Goal: Task Accomplishment & Management: Use online tool/utility

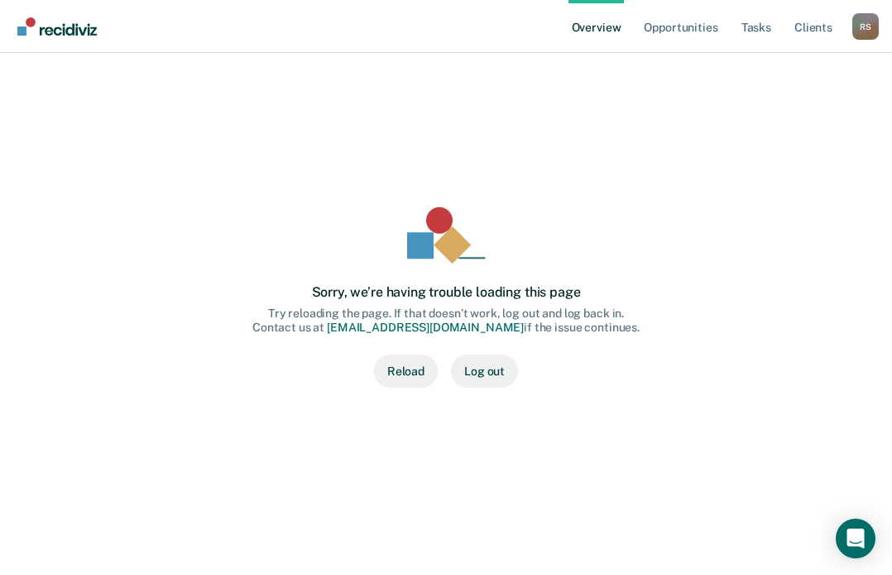
click at [401, 373] on button "Reload" at bounding box center [406, 370] width 64 height 33
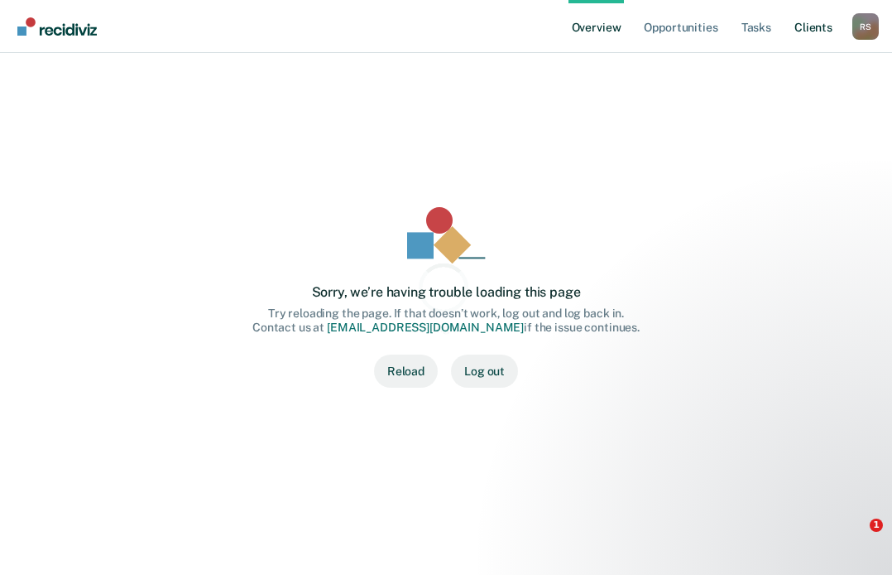
click at [805, 31] on link "Client s" at bounding box center [813, 26] width 45 height 53
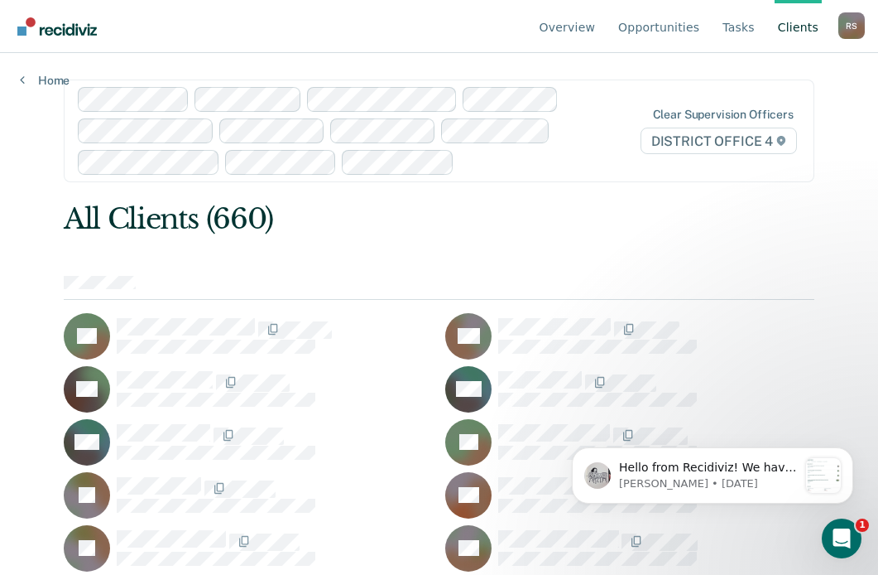
click at [853, 26] on div "R S" at bounding box center [852, 25] width 26 height 26
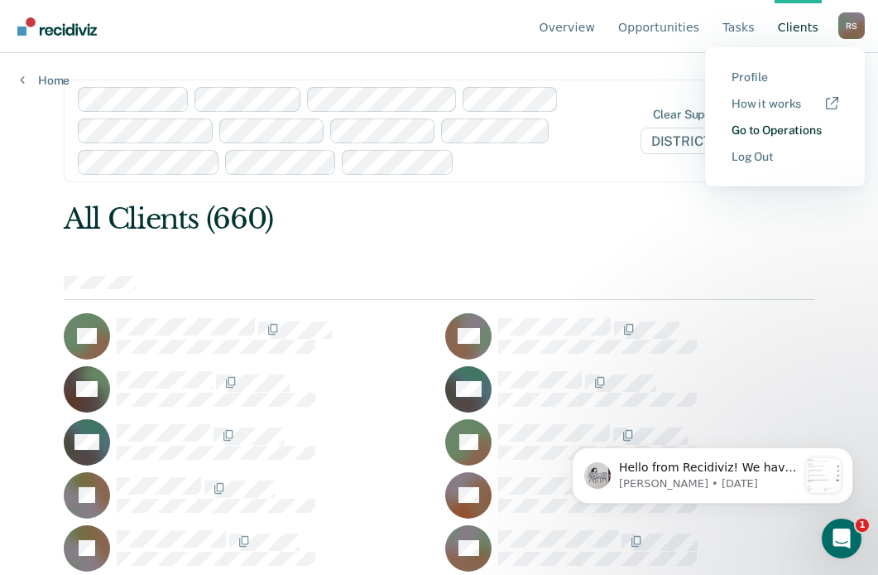
click at [776, 129] on link "Go to Operations" at bounding box center [785, 130] width 107 height 14
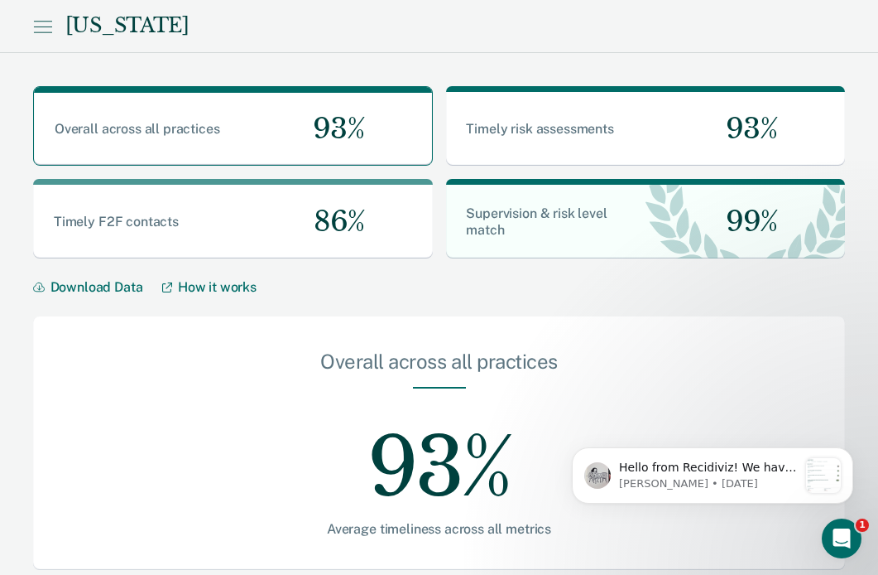
click at [66, 31] on div "Idaho" at bounding box center [126, 26] width 123 height 24
click at [51, 26] on icon at bounding box center [42, 26] width 17 height 0
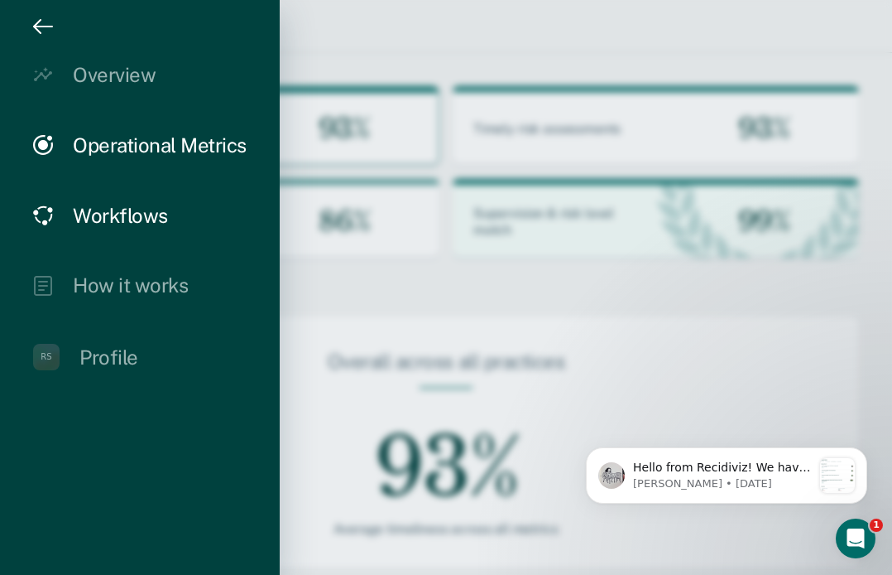
click at [125, 209] on div "Workflows" at bounding box center [120, 216] width 95 height 24
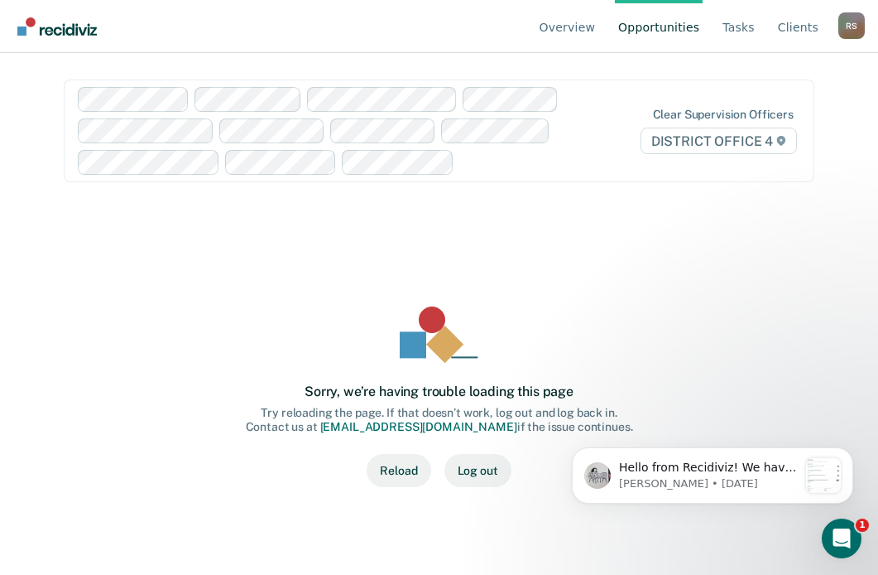
click at [588, 24] on link "Overview" at bounding box center [567, 26] width 63 height 53
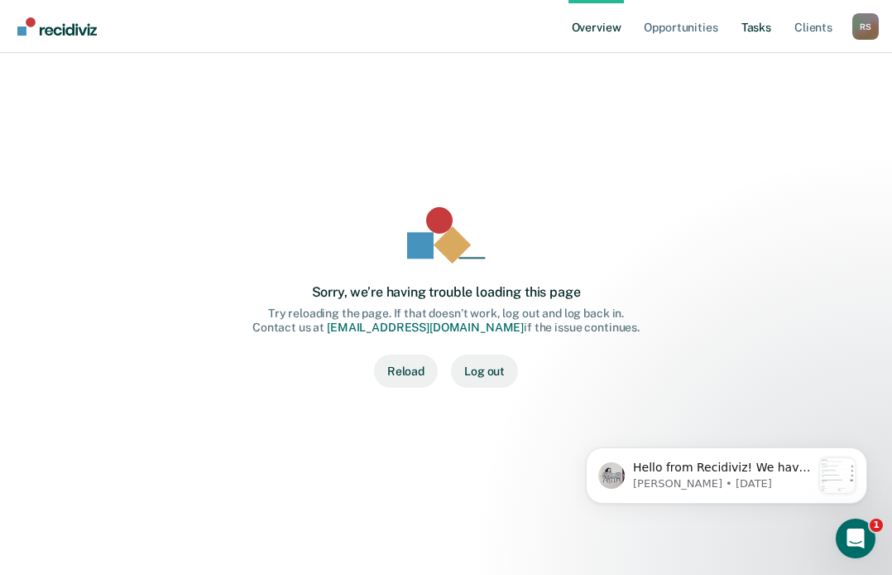
click at [747, 21] on link "Tasks" at bounding box center [756, 26] width 36 height 53
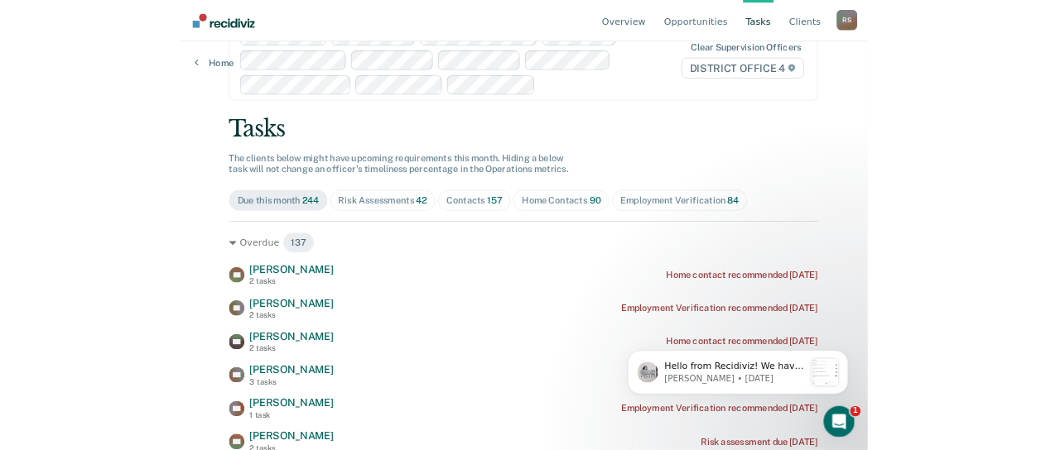
scroll to position [83, 0]
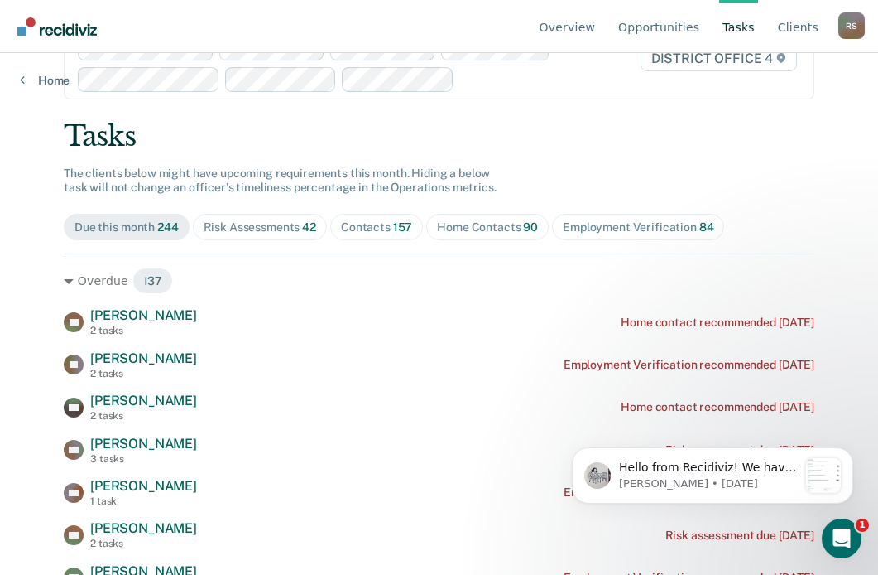
click at [447, 233] on div "Home Contacts 90" at bounding box center [487, 227] width 101 height 14
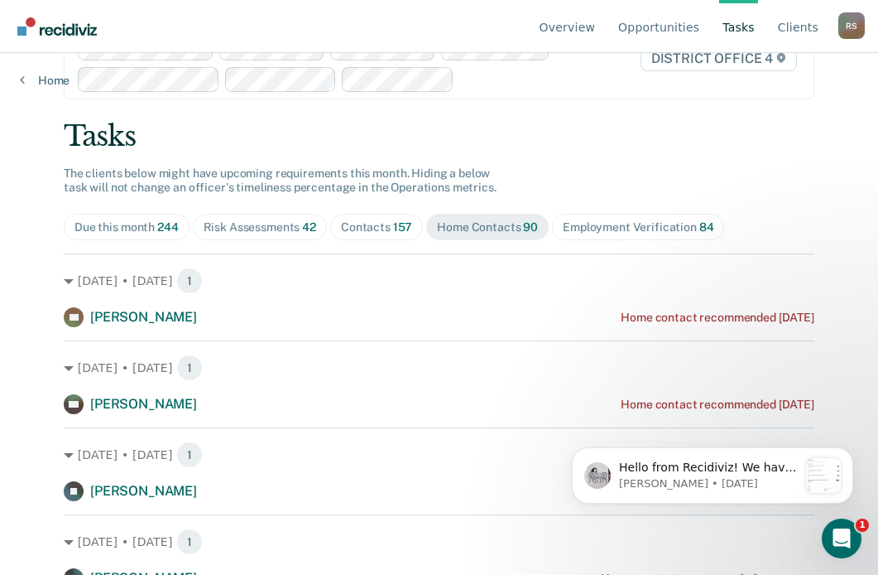
click at [849, 31] on div "R S" at bounding box center [852, 25] width 26 height 26
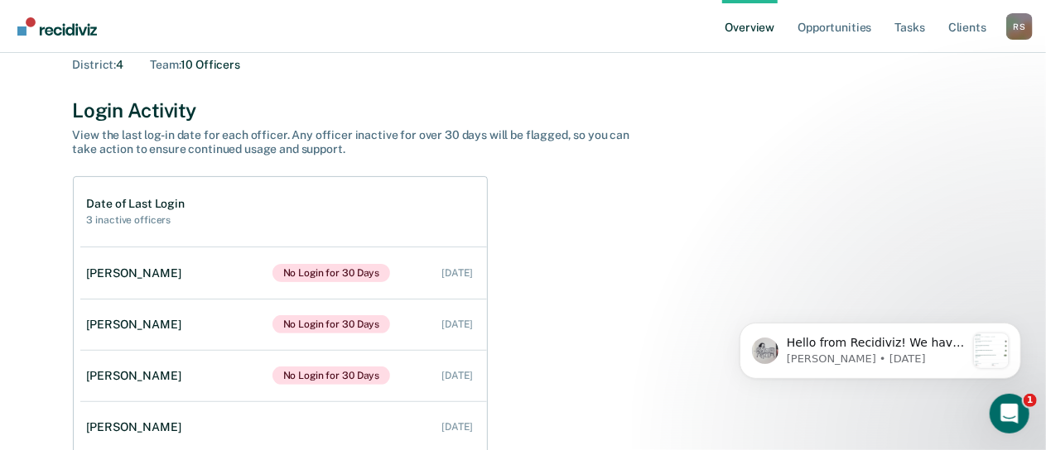
scroll to position [111, 0]
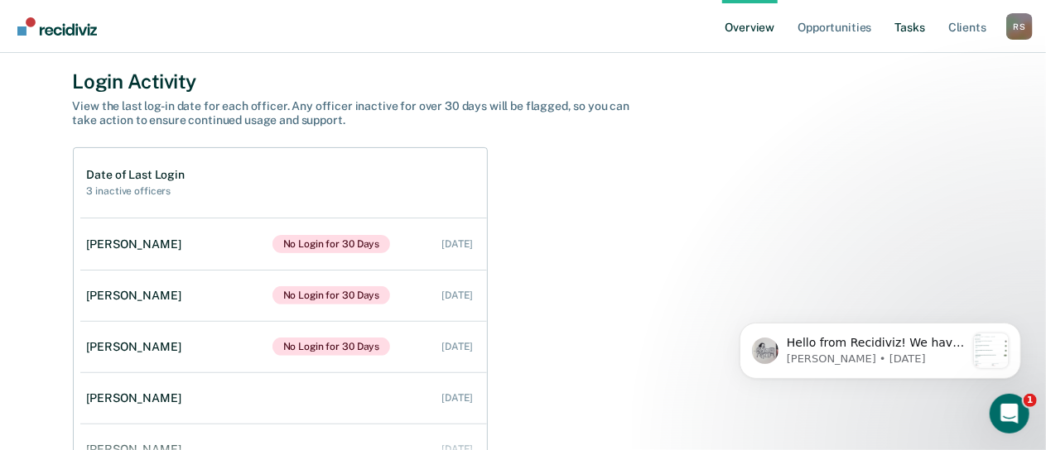
click at [911, 29] on link "Tasks" at bounding box center [910, 26] width 36 height 53
